Goal: Transaction & Acquisition: Purchase product/service

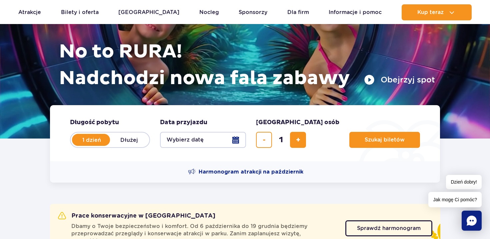
scroll to position [76, 0]
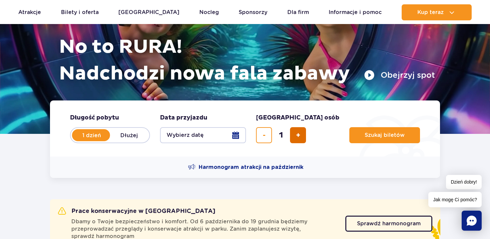
click at [299, 131] on button "dodaj bilet" at bounding box center [298, 135] width 16 height 16
type input "2"
click at [229, 134] on button "Wybierz datę" at bounding box center [203, 135] width 86 height 16
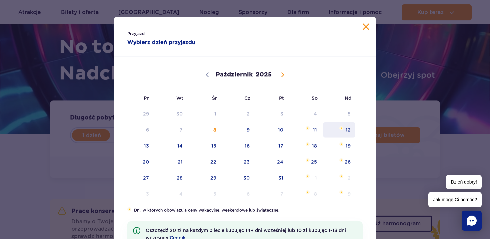
click at [350, 127] on span "12" at bounding box center [339, 129] width 34 height 15
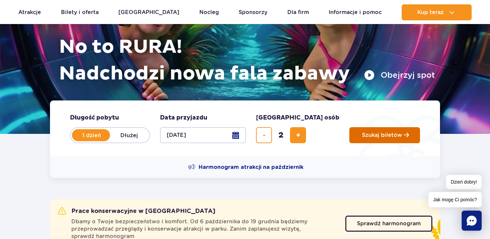
click at [362, 133] on span "Szukaj biletów" at bounding box center [382, 135] width 40 height 6
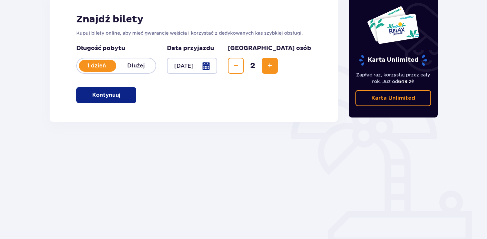
click at [122, 110] on div "Znajdź bilety Kupuj bilety online, aby mieć gwarancję wejścia i korzystać z ded…" at bounding box center [194, 57] width 288 height 127
click at [117, 88] on button "Kontynuuj" at bounding box center [106, 95] width 60 height 16
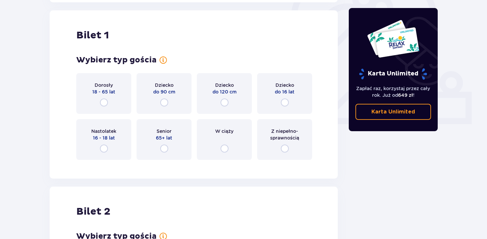
scroll to position [223, 0]
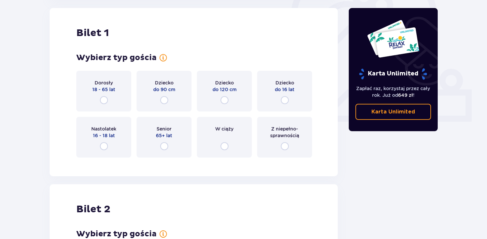
click at [111, 96] on div "Dorosły 18 - 65 lat" at bounding box center [103, 91] width 55 height 41
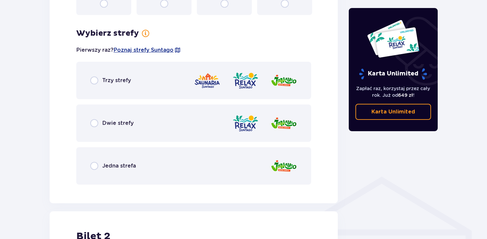
scroll to position [385, 0]
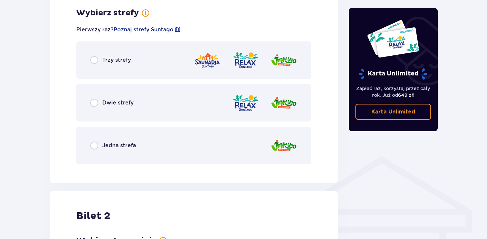
click at [117, 108] on div "Dwie strefy" at bounding box center [193, 102] width 235 height 37
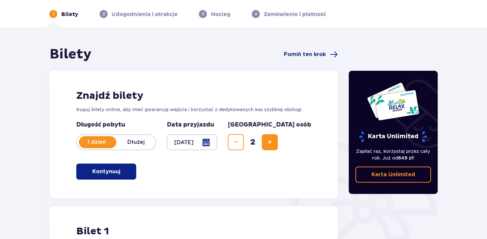
scroll to position [24, 0]
